Goal: Information Seeking & Learning: Find specific fact

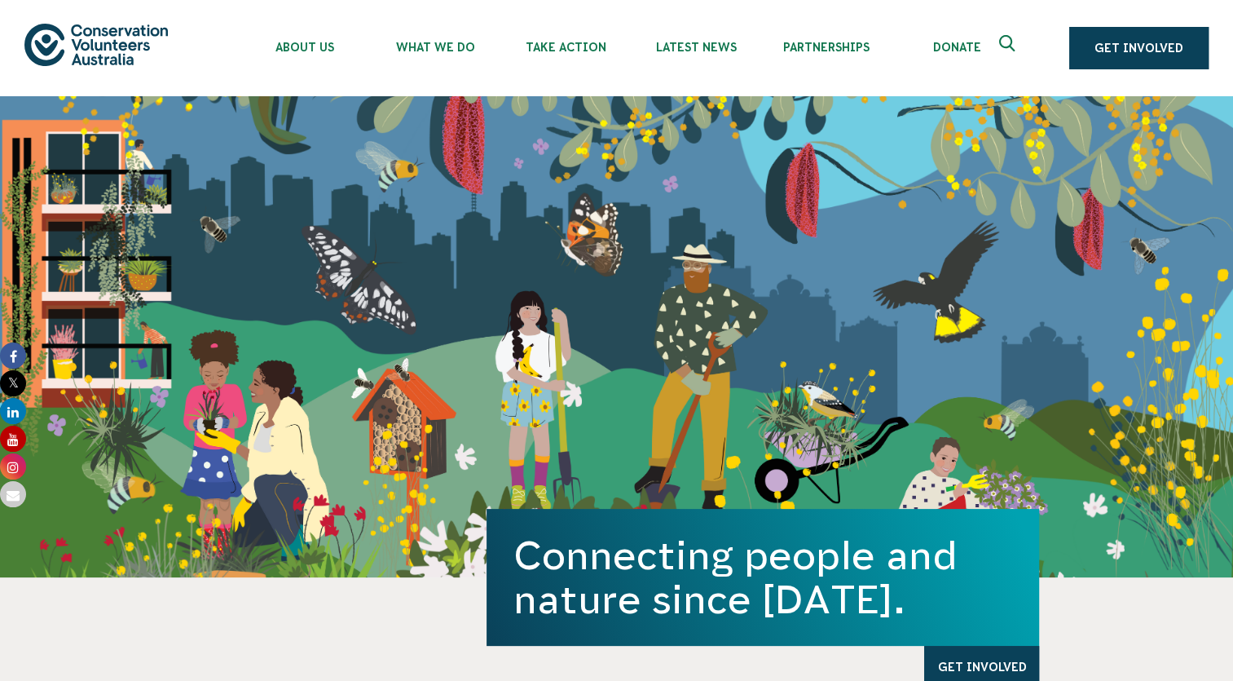
click at [1007, 44] on icon "Expand search box" at bounding box center [1009, 47] width 20 height 24
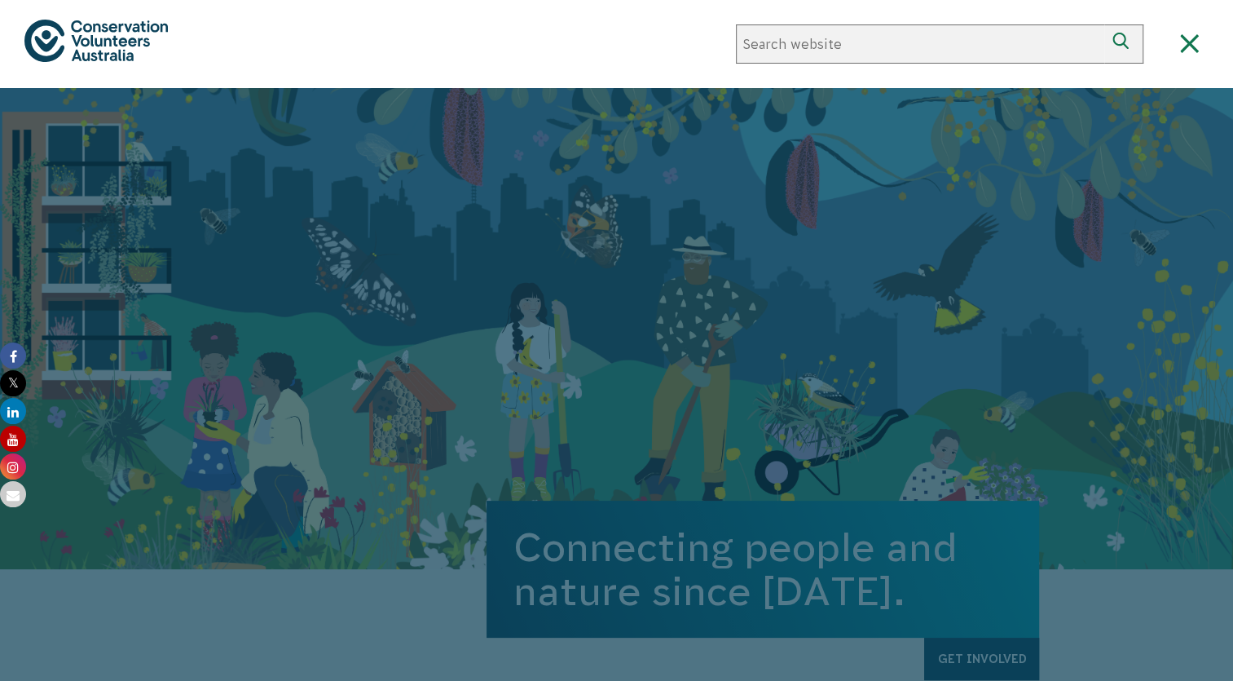
click at [1007, 44] on input "Search website" at bounding box center [920, 43] width 368 height 39
paste input "View our Work Health and Safety Policy Statement"
drag, startPoint x: 804, startPoint y: 42, endPoint x: 868, endPoint y: 40, distance: 63.6
click at [705, 45] on div "About Us Our Priorities Reconciliation Impact Our Board Our People Careers CVA …" at bounding box center [616, 44] width 1184 height 88
click at [1060, 47] on input "Work Health and Safety Policy Statement" at bounding box center [920, 43] width 368 height 39
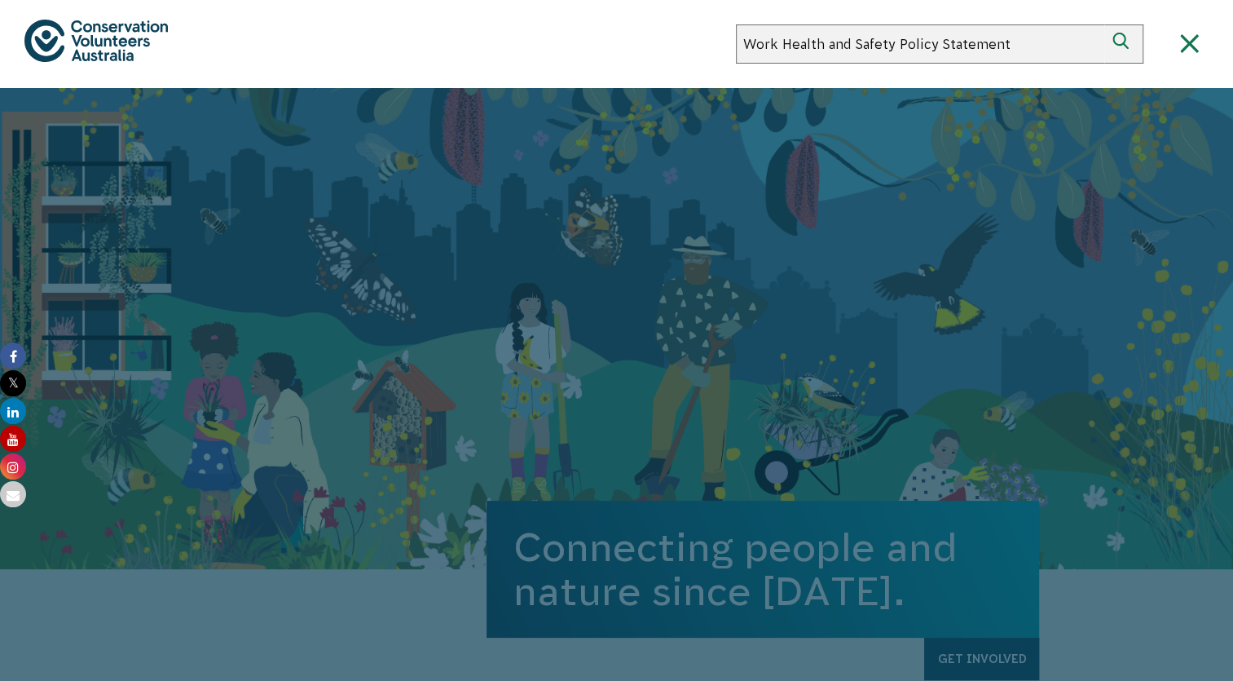
type input "Work Health and Safety Policy Statement"
click at [1104, 24] on button "Search" at bounding box center [1123, 43] width 39 height 39
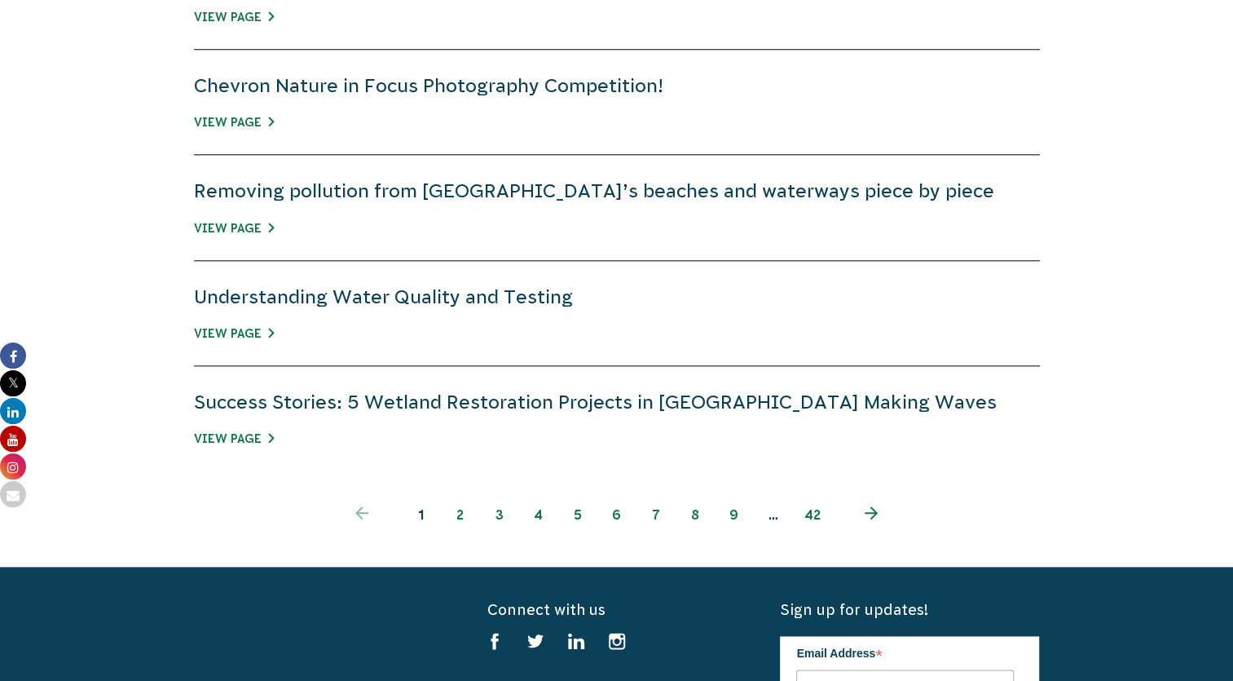
scroll to position [1315, 0]
